Goal: Information Seeking & Learning: Learn about a topic

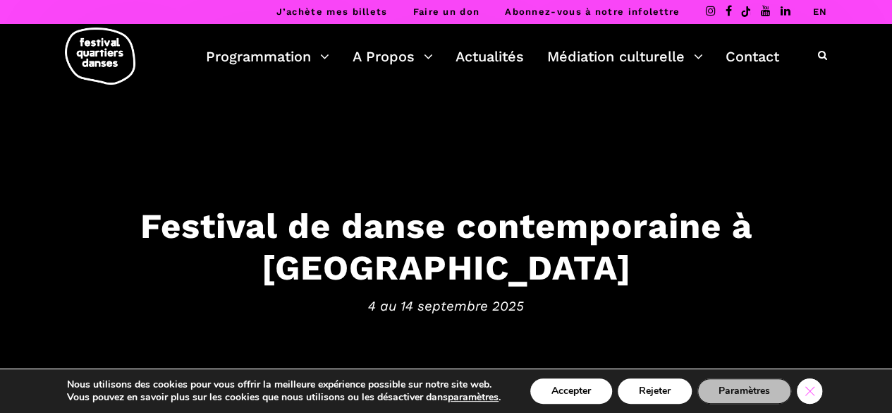
click at [809, 382] on icon "Close GDPR Cookie Banner" at bounding box center [809, 390] width 25 height 21
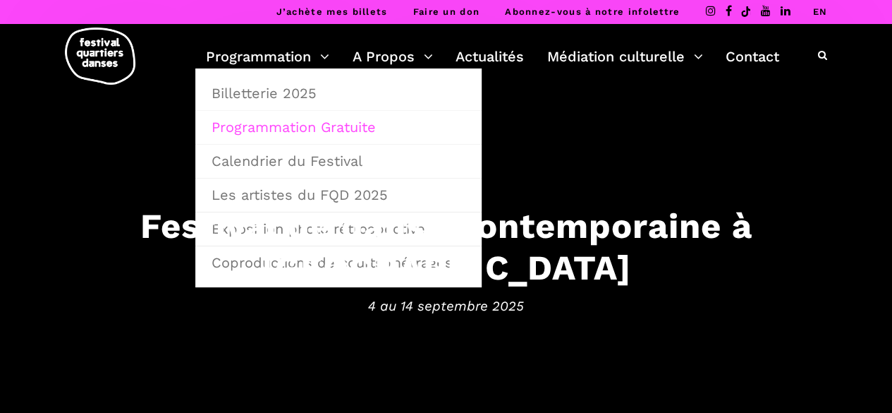
click at [280, 131] on link "Programmation Gratuite" at bounding box center [338, 127] width 271 height 32
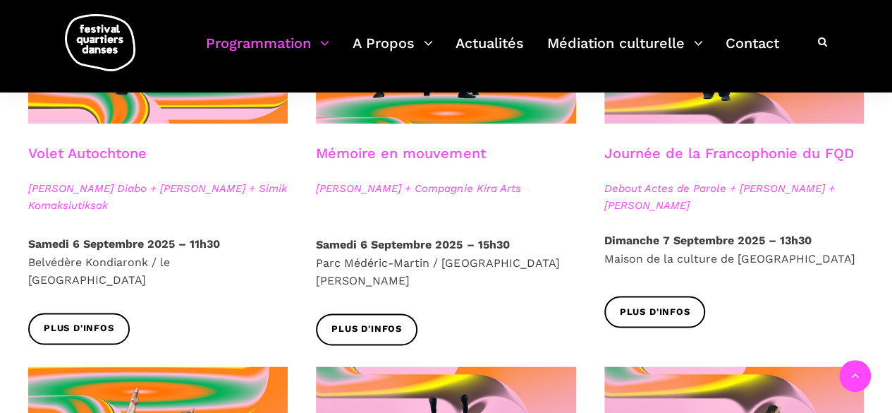
scroll to position [891, 0]
click at [348, 322] on span "Plus d'infos" at bounding box center [367, 329] width 71 height 15
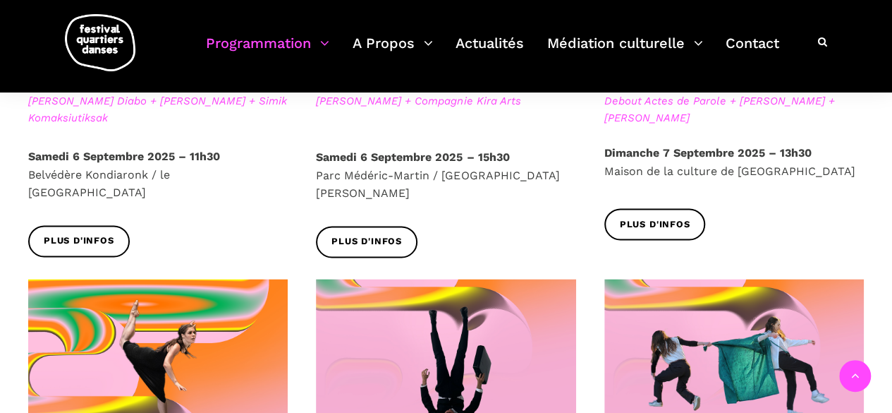
scroll to position [979, 0]
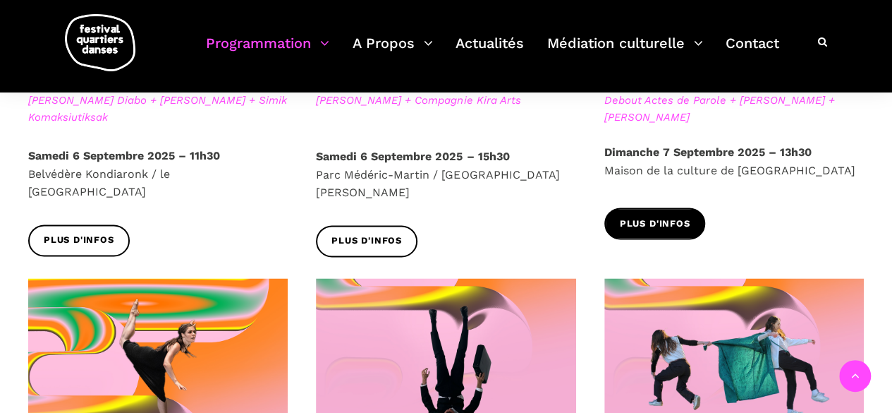
click at [665, 224] on span "Plus d'infos" at bounding box center [655, 224] width 71 height 15
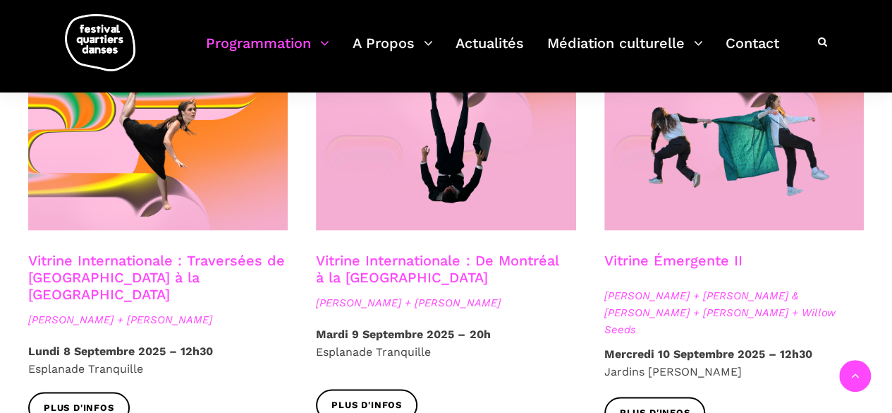
scroll to position [1202, 0]
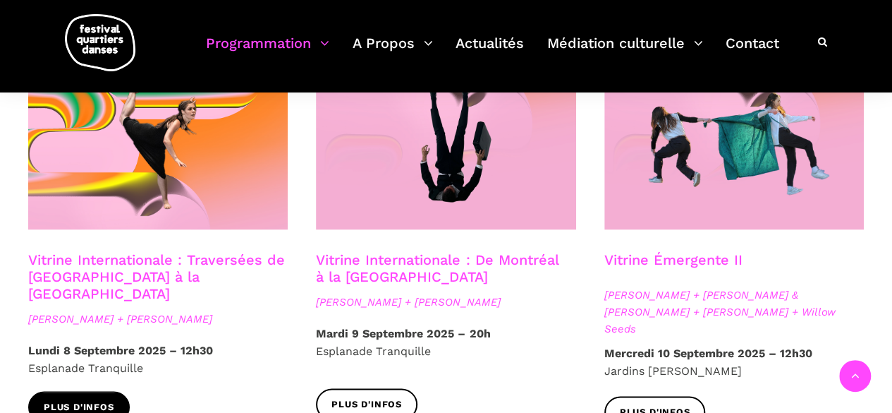
click at [103, 399] on span "Plus d'infos" at bounding box center [79, 406] width 71 height 15
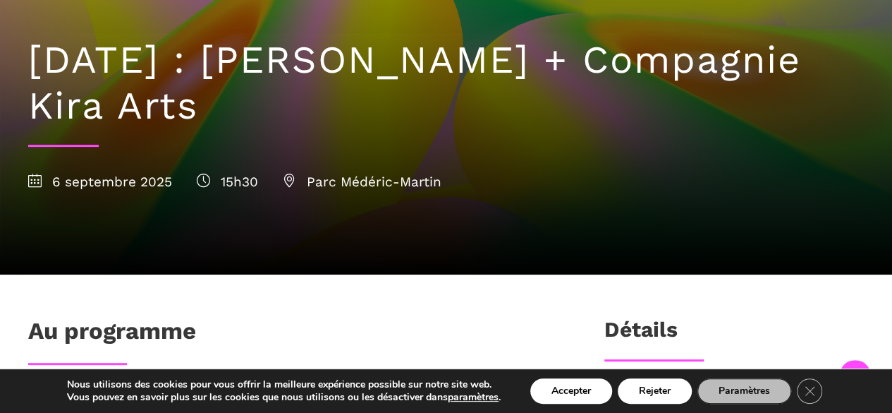
scroll to position [287, 0]
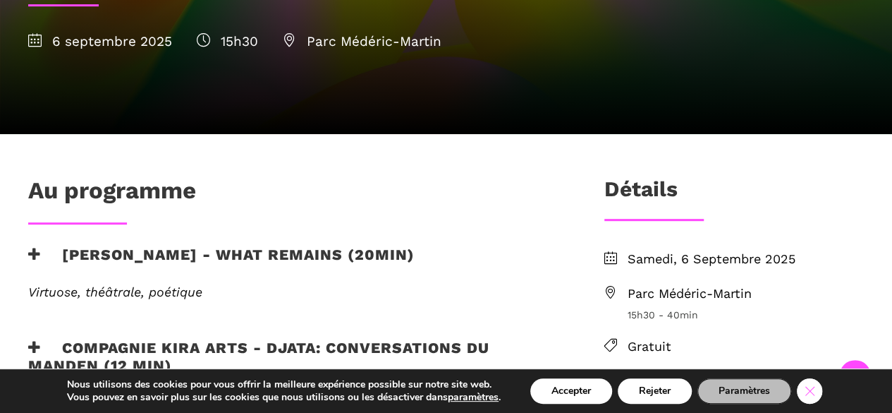
click at [813, 387] on icon "Close GDPR Cookie Banner" at bounding box center [809, 390] width 25 height 21
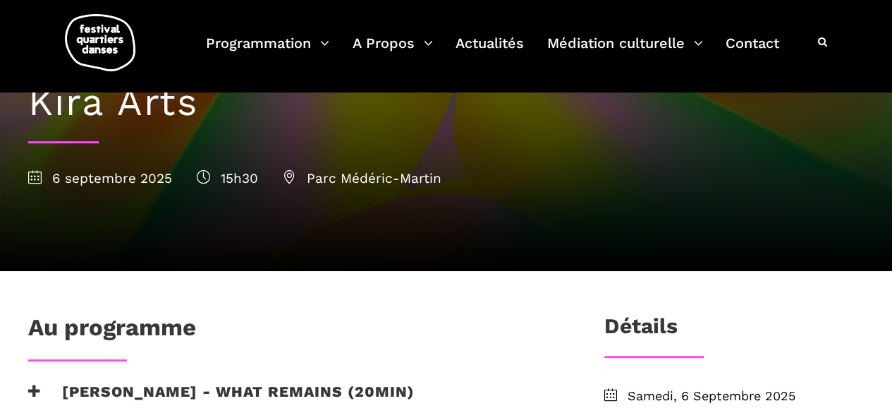
scroll to position [150, 0]
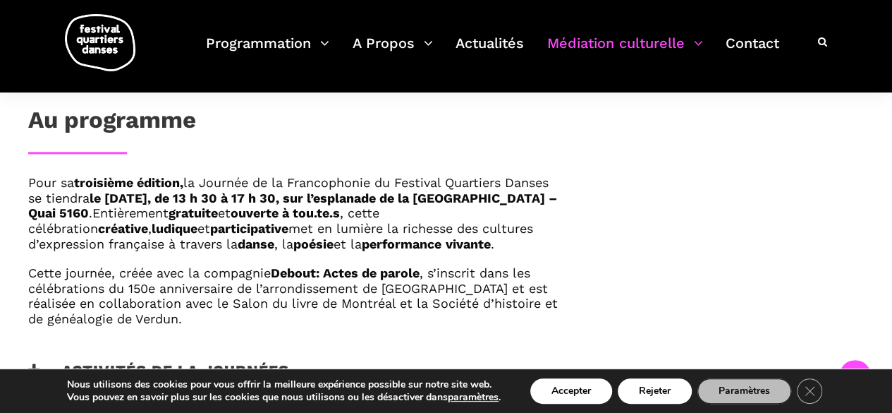
scroll to position [806, 0]
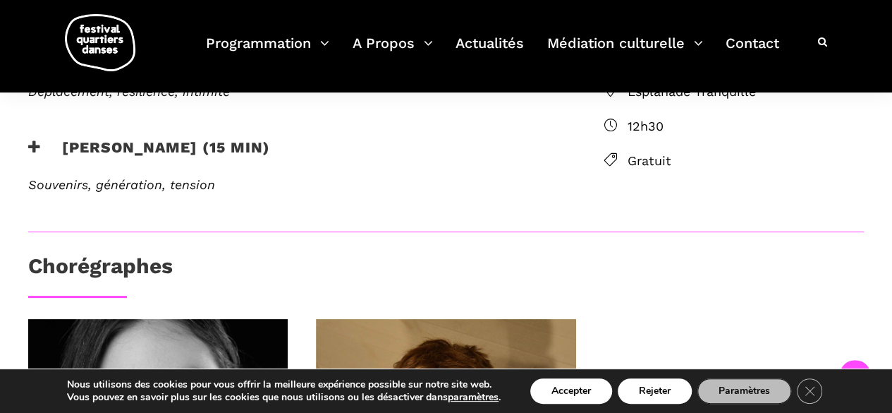
scroll to position [467, 0]
